Goal: Information Seeking & Learning: Find specific page/section

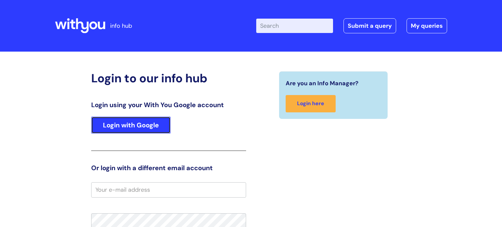
click at [136, 124] on link "Login with Google" at bounding box center [130, 125] width 79 height 17
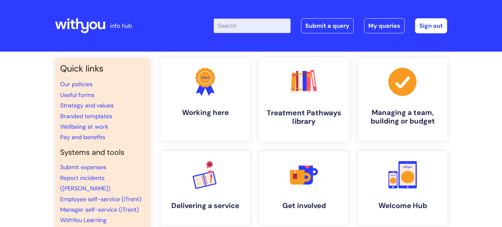
click at [305, 105] on link ".cls-1{fill:#f89b22;}.cls-1,.cls-2,.cls-3,.cls-4,.cls-5,.cls-6,.cls-7{stroke-wi…" at bounding box center [304, 100] width 90 height 84
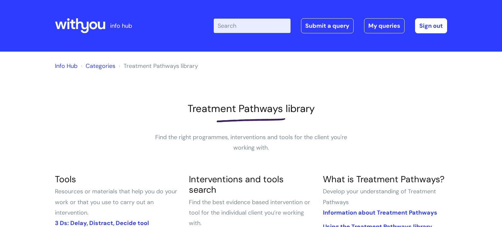
click at [239, 30] on input "Enter your search term here..." at bounding box center [252, 26] width 77 height 14
type input "journ"
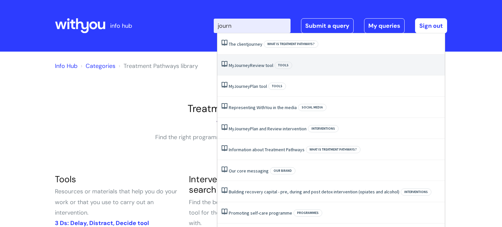
click at [259, 65] on link "My Journey Review tool" at bounding box center [251, 65] width 44 height 6
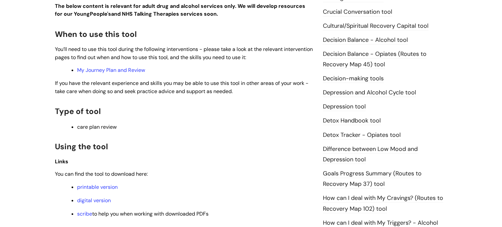
scroll to position [323, 0]
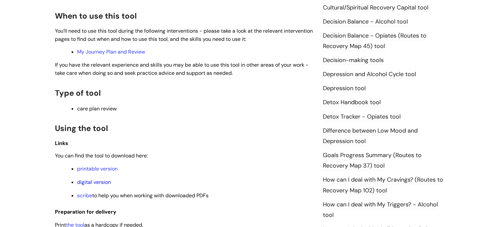
click at [99, 185] on link "digital version" at bounding box center [94, 182] width 34 height 7
